Goal: Task Accomplishment & Management: Manage account settings

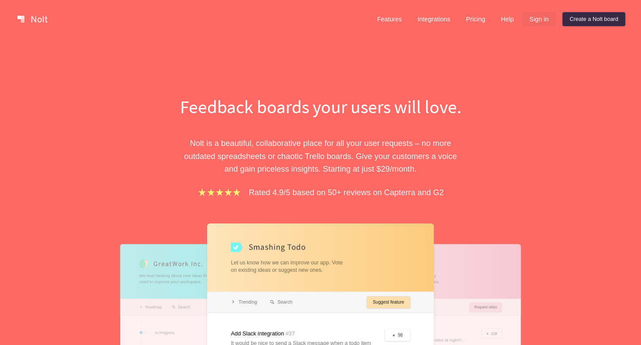
click at [540, 22] on link "Sign in" at bounding box center [539, 19] width 33 height 14
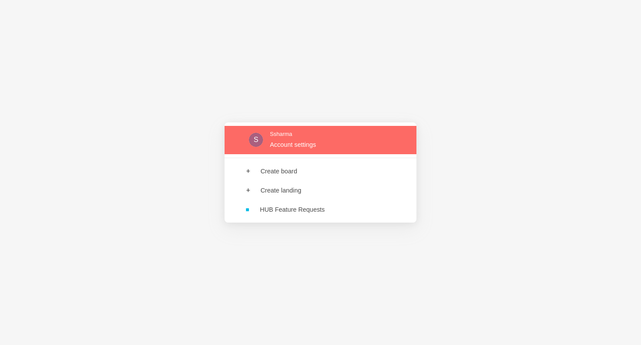
click at [311, 146] on link at bounding box center [321, 140] width 192 height 28
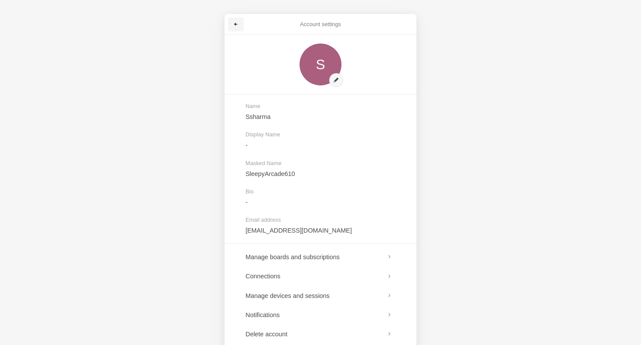
click at [238, 21] on link at bounding box center [236, 24] width 16 height 14
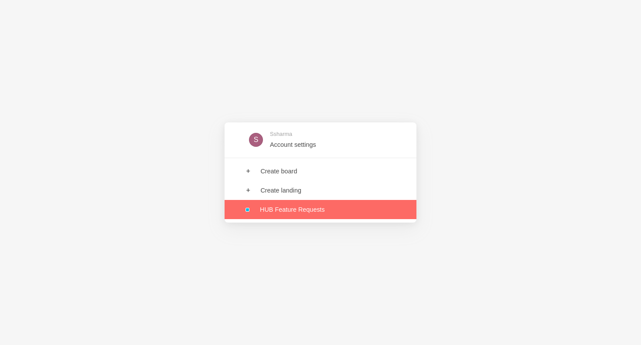
click at [286, 214] on link at bounding box center [321, 209] width 192 height 19
